Goal: Information Seeking & Learning: Learn about a topic

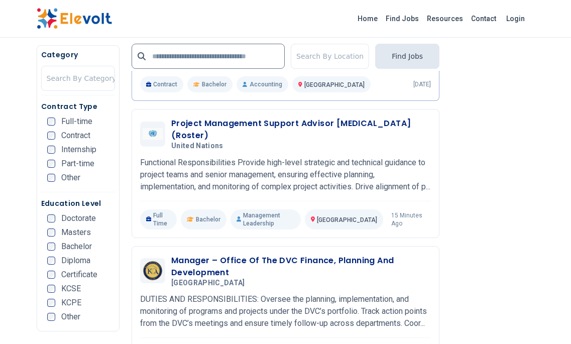
scroll to position [1204, 0]
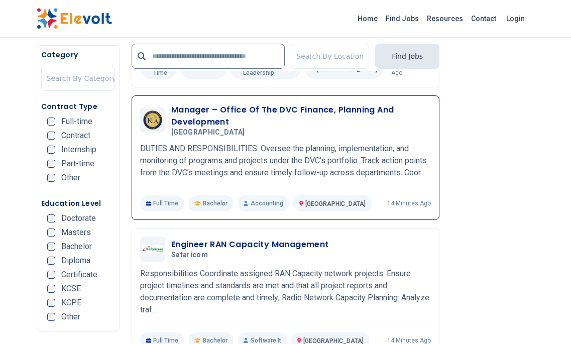
click at [206, 173] on p "DUTIES AND RESPONSIBILITIES: Oversee the planning, implementation, and monitori…" at bounding box center [285, 161] width 291 height 36
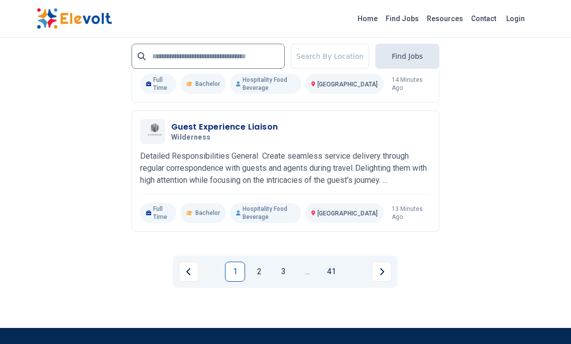
scroll to position [2359, 0]
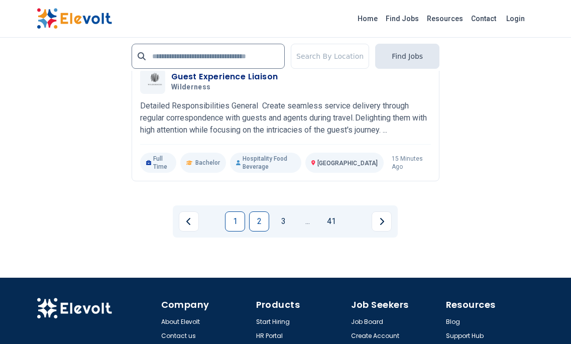
click at [254, 231] on link "2" at bounding box center [259, 221] width 20 height 20
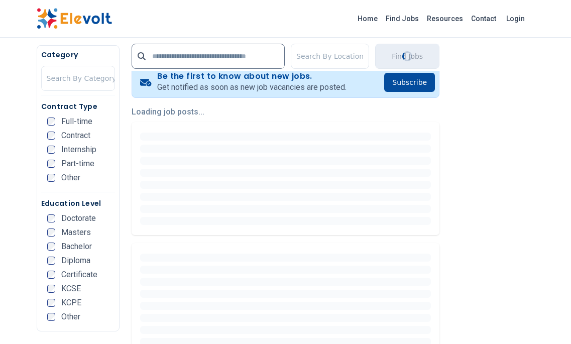
scroll to position [233, 0]
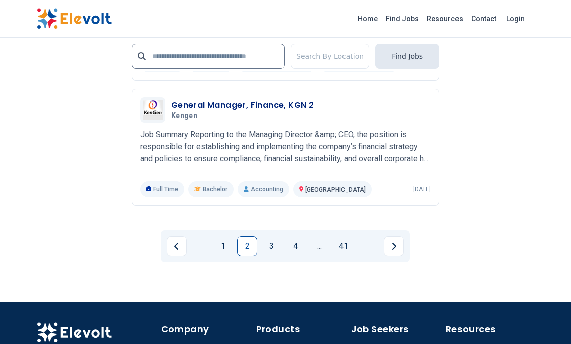
scroll to position [2409, 0]
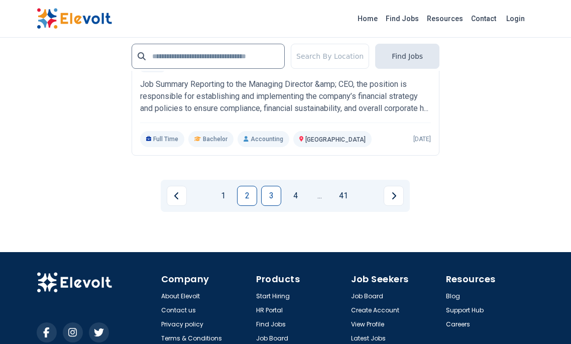
click at [266, 206] on link "3" at bounding box center [271, 196] width 20 height 20
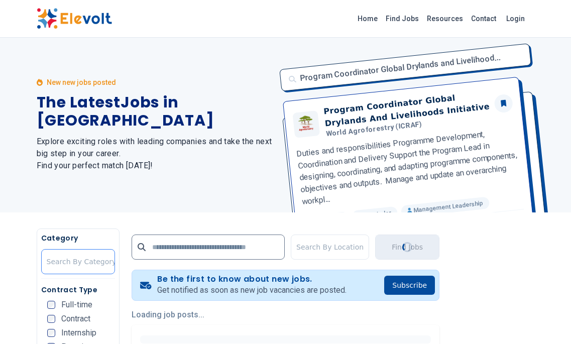
scroll to position [0, 0]
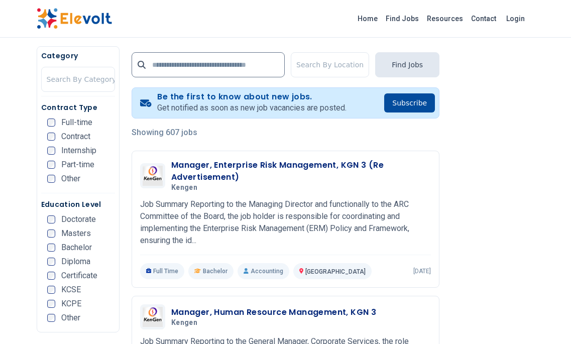
scroll to position [251, 0]
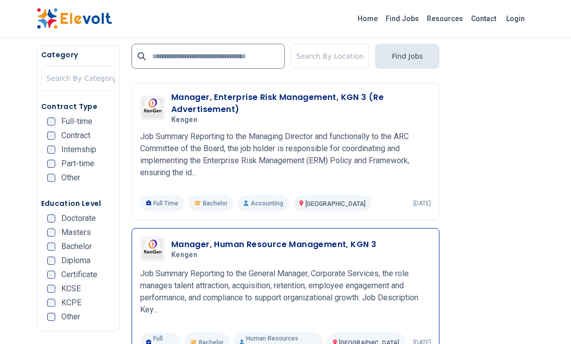
click at [244, 246] on h3 "Manager, Human Resource Management, KGN 3" at bounding box center [273, 244] width 205 height 12
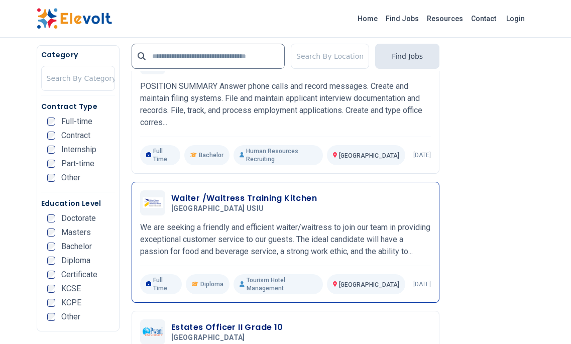
scroll to position [1706, 0]
click at [232, 197] on div "Waiter /Waitress Training Kitchen United States International University USIU 0…" at bounding box center [285, 243] width 291 height 104
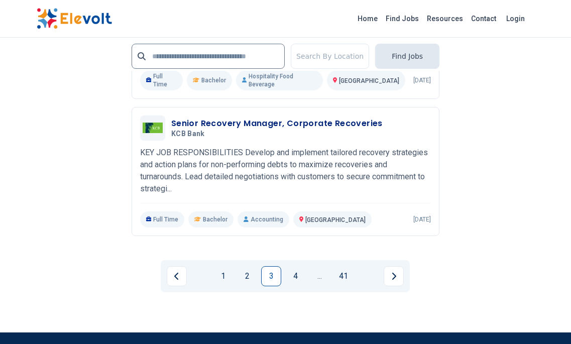
scroll to position [2459, 0]
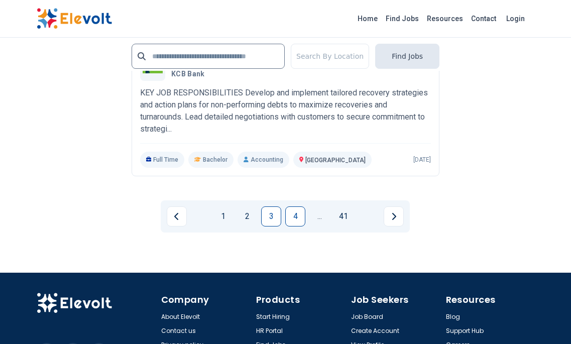
click at [293, 206] on link "4" at bounding box center [295, 216] width 20 height 20
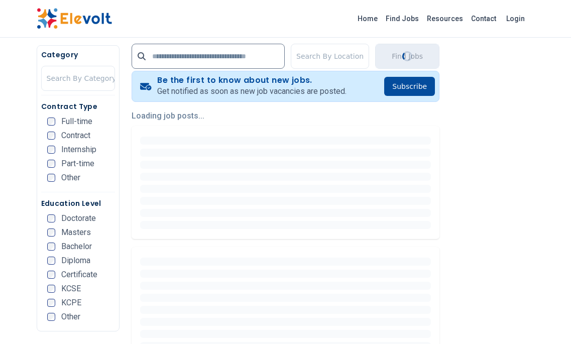
scroll to position [201, 0]
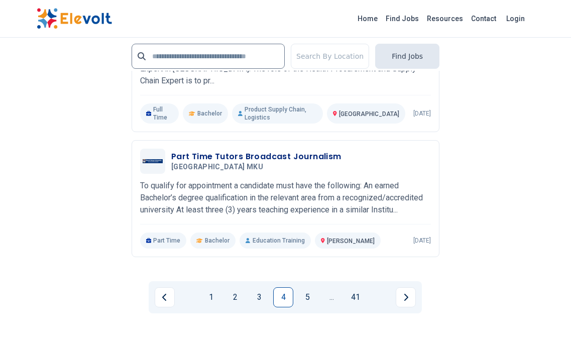
scroll to position [2309, 0]
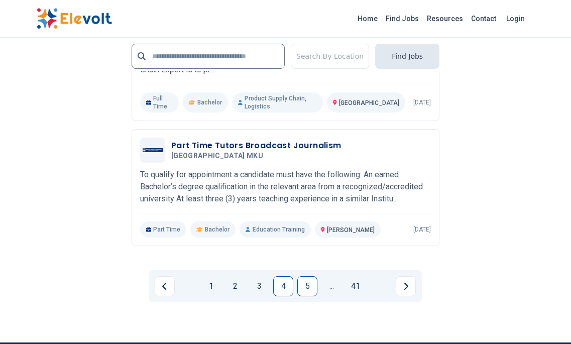
click at [305, 276] on link "5" at bounding box center [307, 286] width 20 height 20
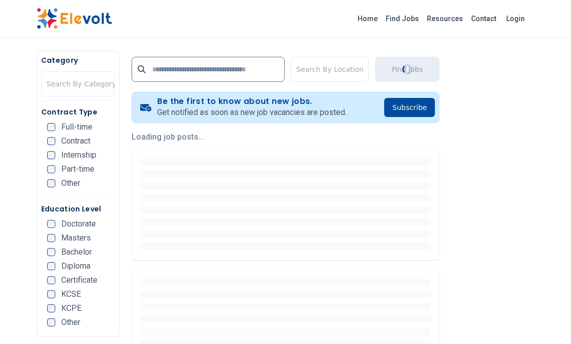
scroll to position [201, 0]
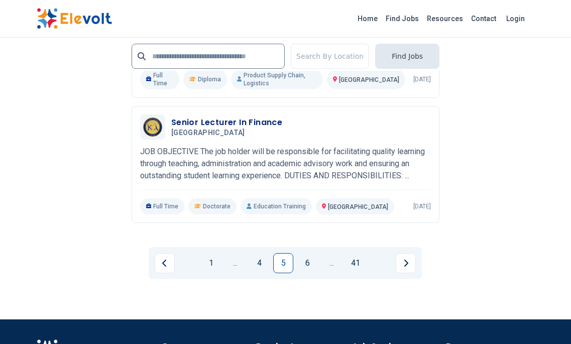
scroll to position [2258, 0]
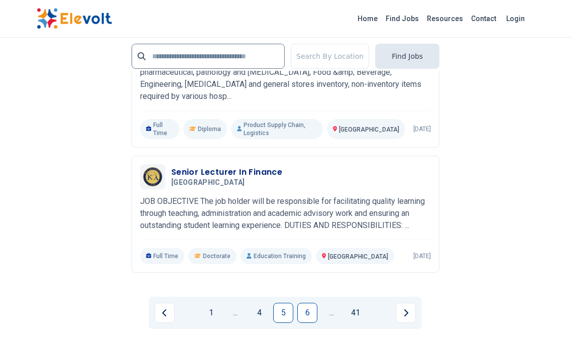
click at [306, 304] on link "6" at bounding box center [307, 313] width 20 height 20
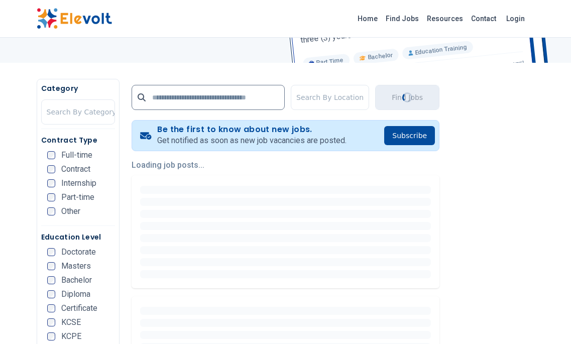
scroll to position [201, 0]
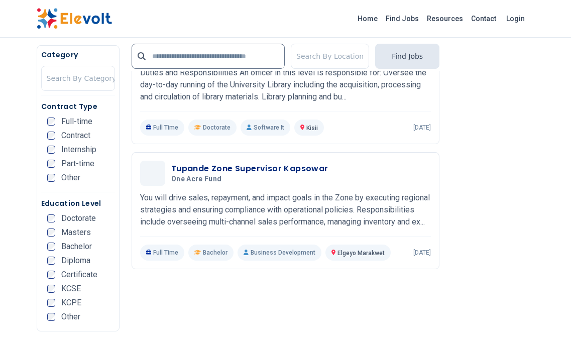
scroll to position [2108, 0]
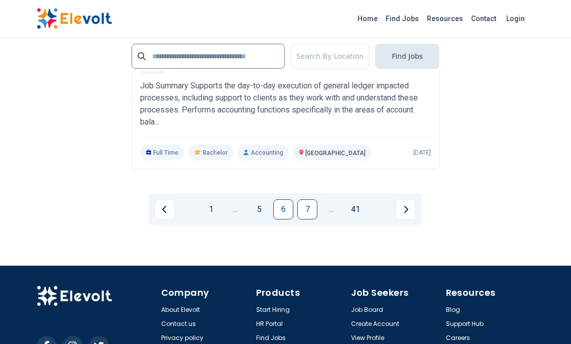
click at [305, 214] on link "7" at bounding box center [307, 209] width 20 height 20
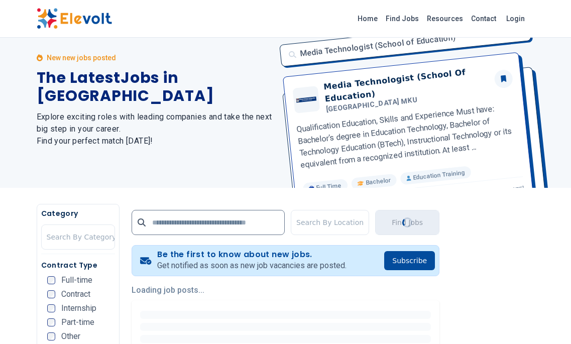
scroll to position [0, 0]
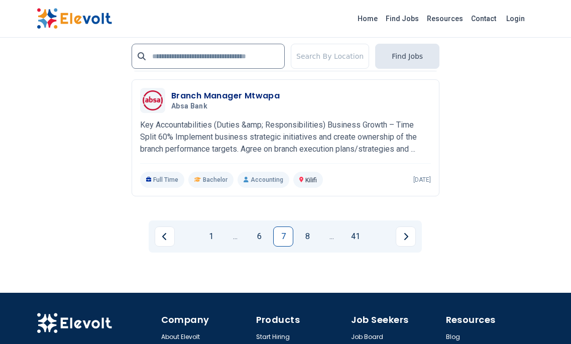
scroll to position [2409, 0]
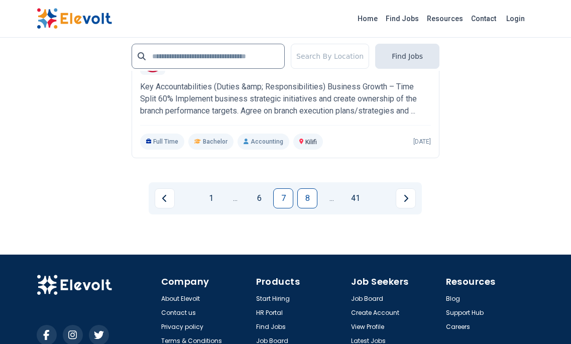
click at [304, 199] on link "8" at bounding box center [307, 198] width 20 height 20
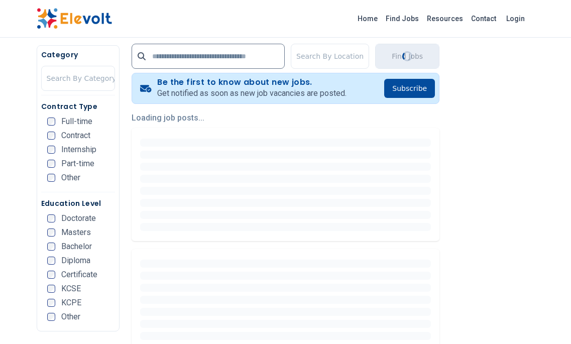
scroll to position [201, 0]
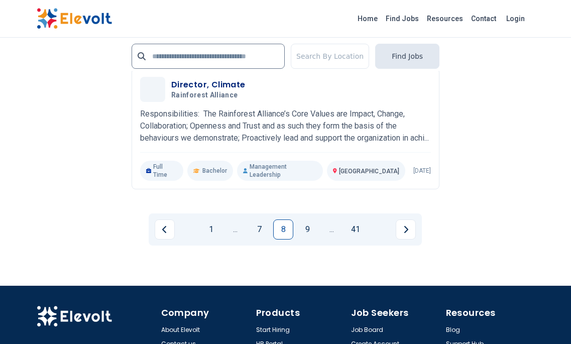
scroll to position [2359, 0]
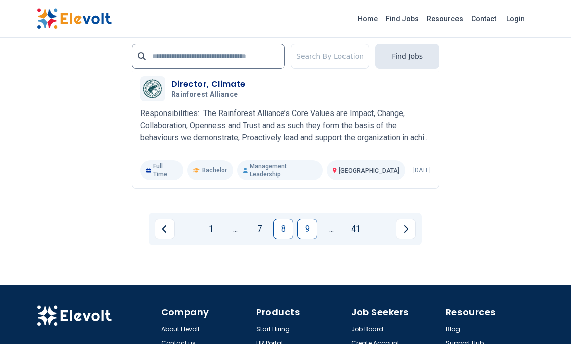
click at [303, 239] on link "9" at bounding box center [307, 229] width 20 height 20
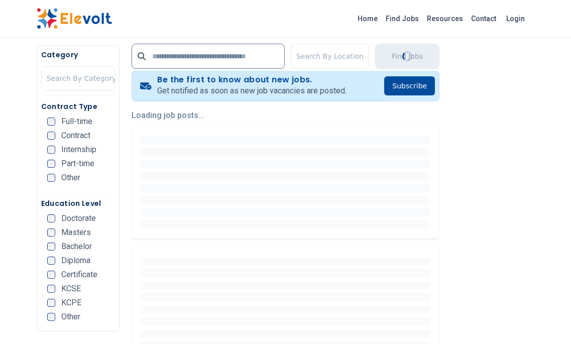
scroll to position [201, 0]
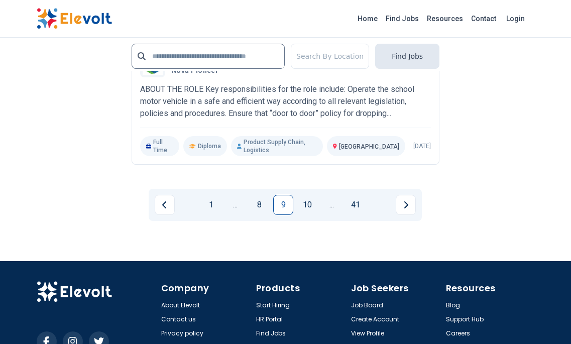
scroll to position [2359, 0]
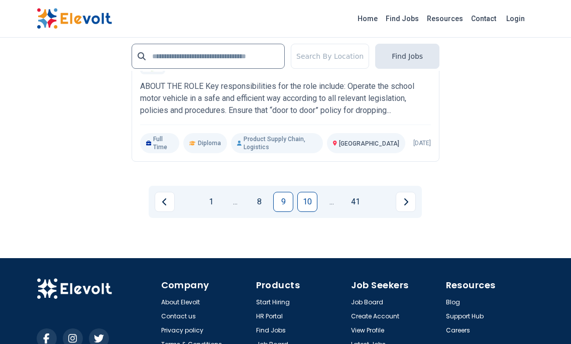
click at [309, 197] on link "10" at bounding box center [307, 202] width 20 height 20
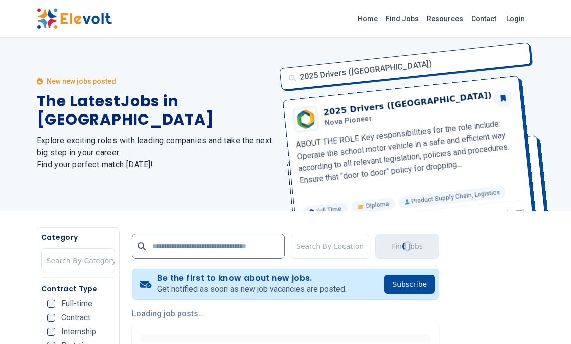
scroll to position [0, 0]
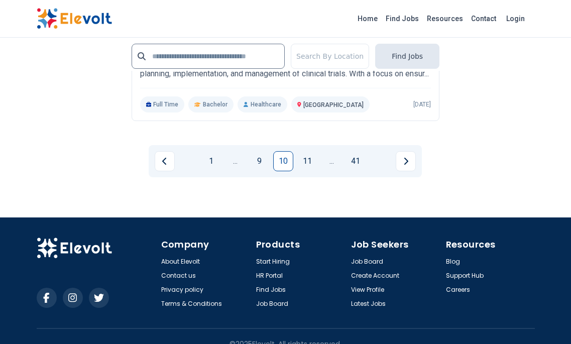
scroll to position [2454, 0]
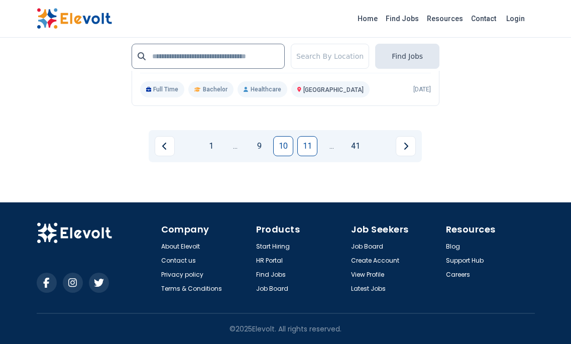
click at [311, 146] on link "11" at bounding box center [307, 146] width 20 height 20
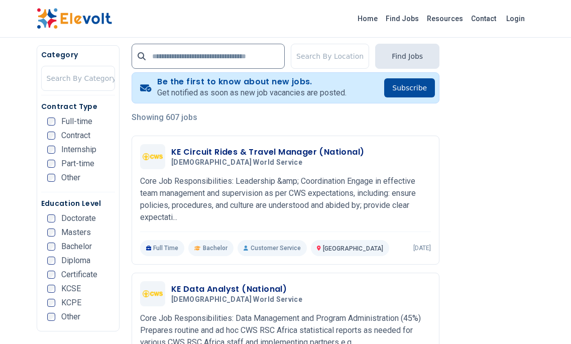
scroll to position [201, 0]
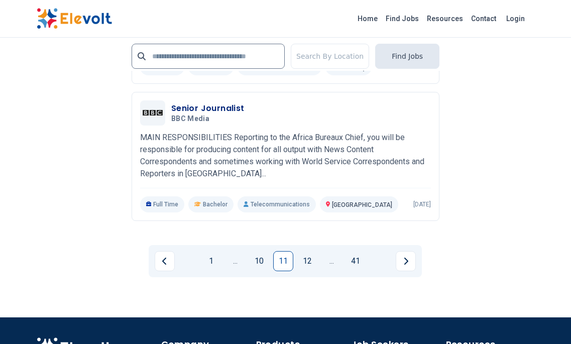
scroll to position [2409, 0]
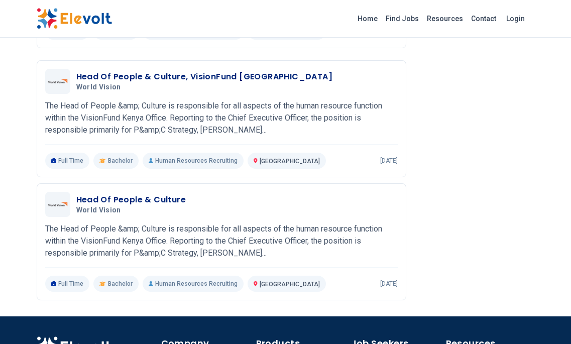
scroll to position [1154, 0]
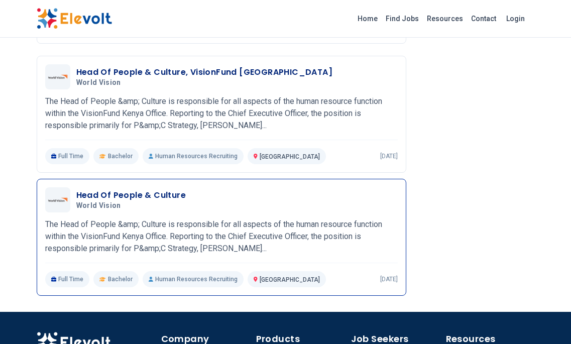
click at [192, 237] on p "The Head of People &amp; Culture is responsible for all aspects of the human re…" at bounding box center [221, 236] width 352 height 36
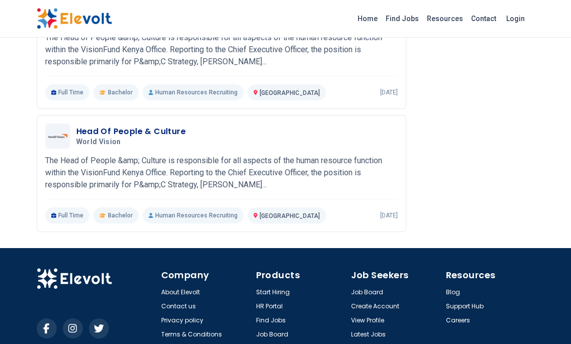
scroll to position [1075, 0]
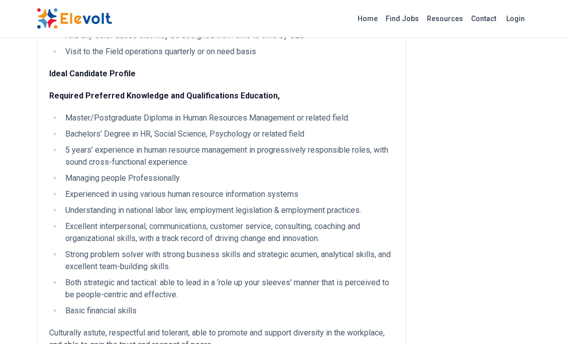
scroll to position [1204, 0]
